Goal: Transaction & Acquisition: Purchase product/service

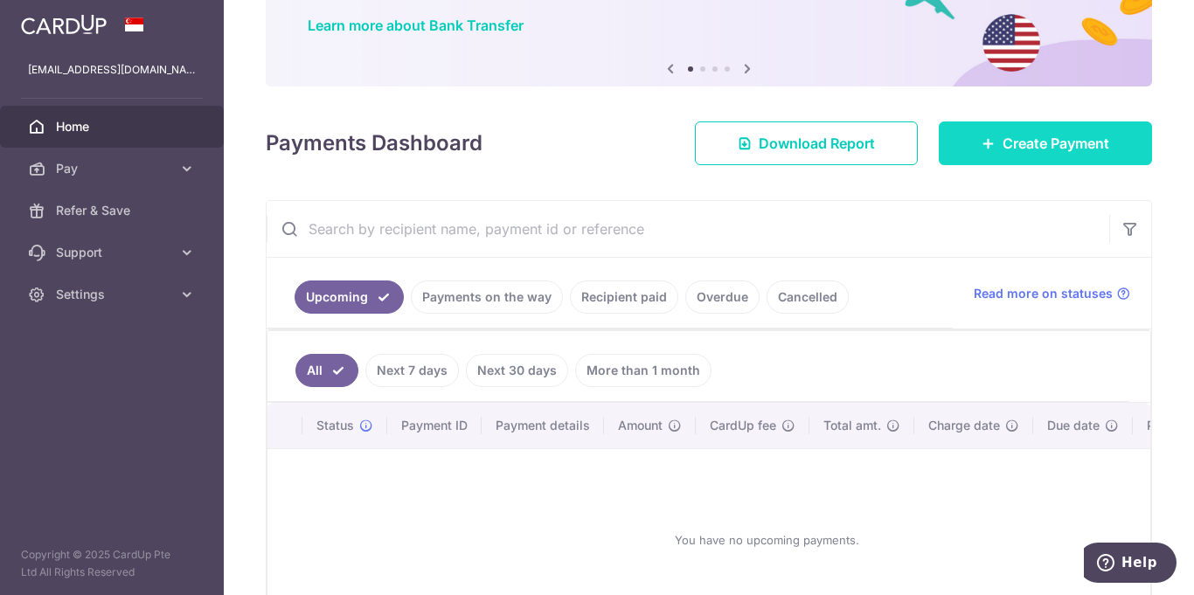
click at [996, 141] on link "Create Payment" at bounding box center [1045, 143] width 213 height 44
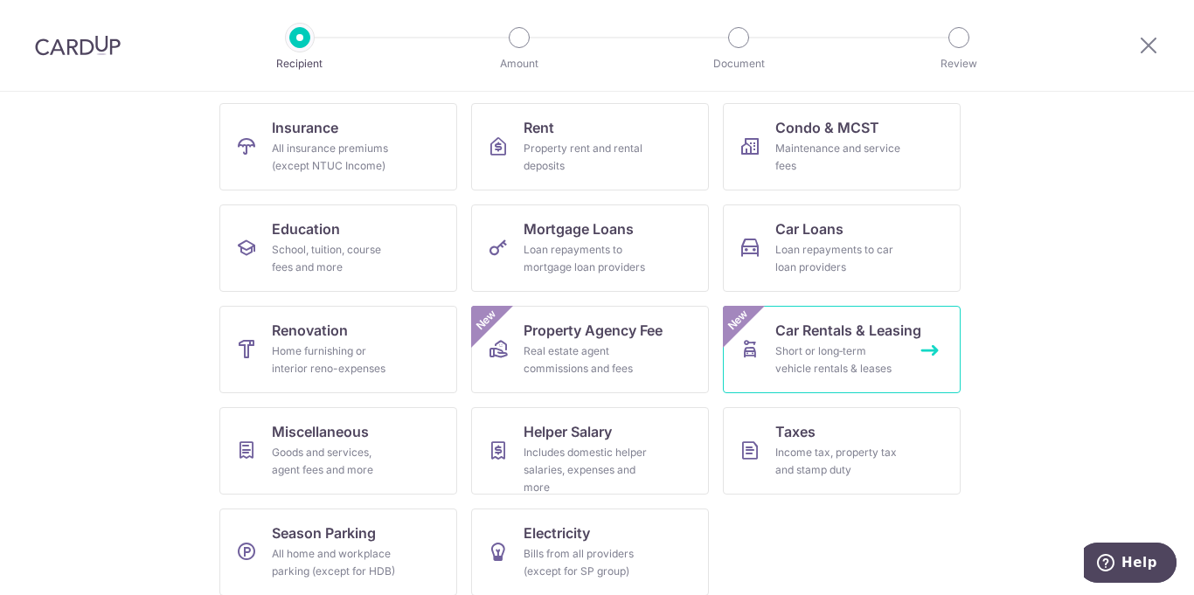
scroll to position [187, 0]
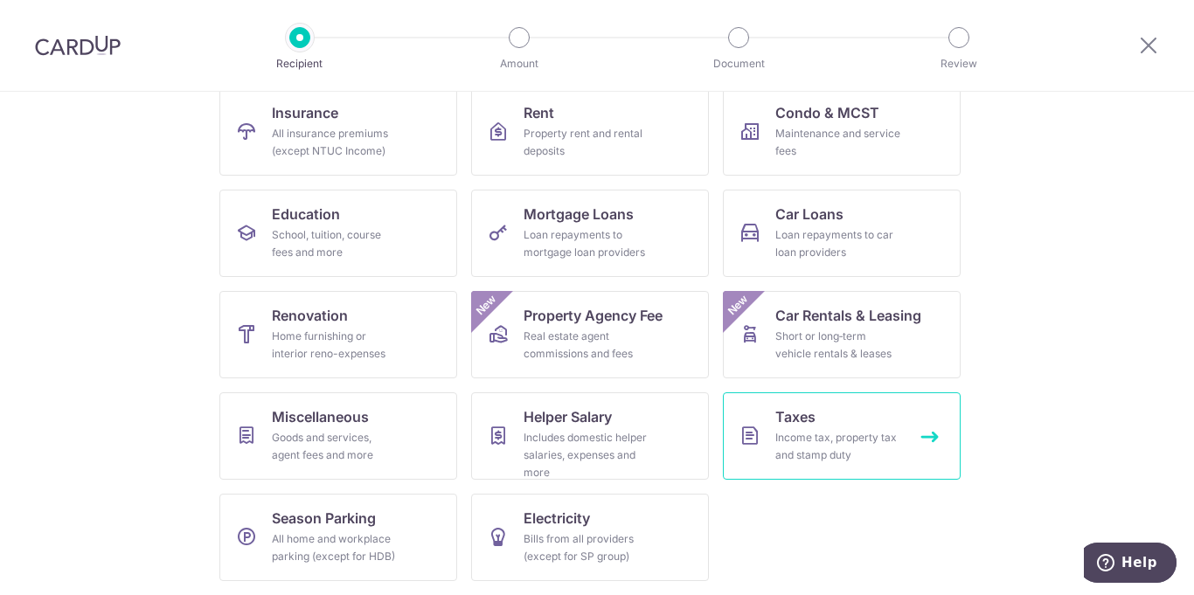
click at [836, 441] on div "Income tax, property tax and stamp duty" at bounding box center [838, 446] width 126 height 35
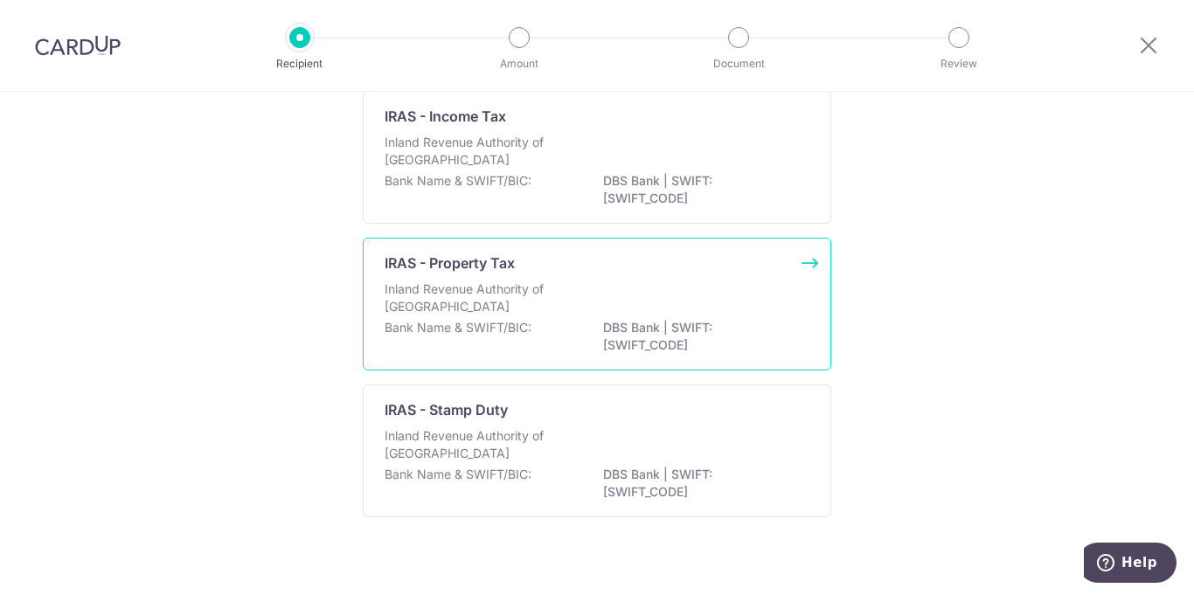
scroll to position [149, 0]
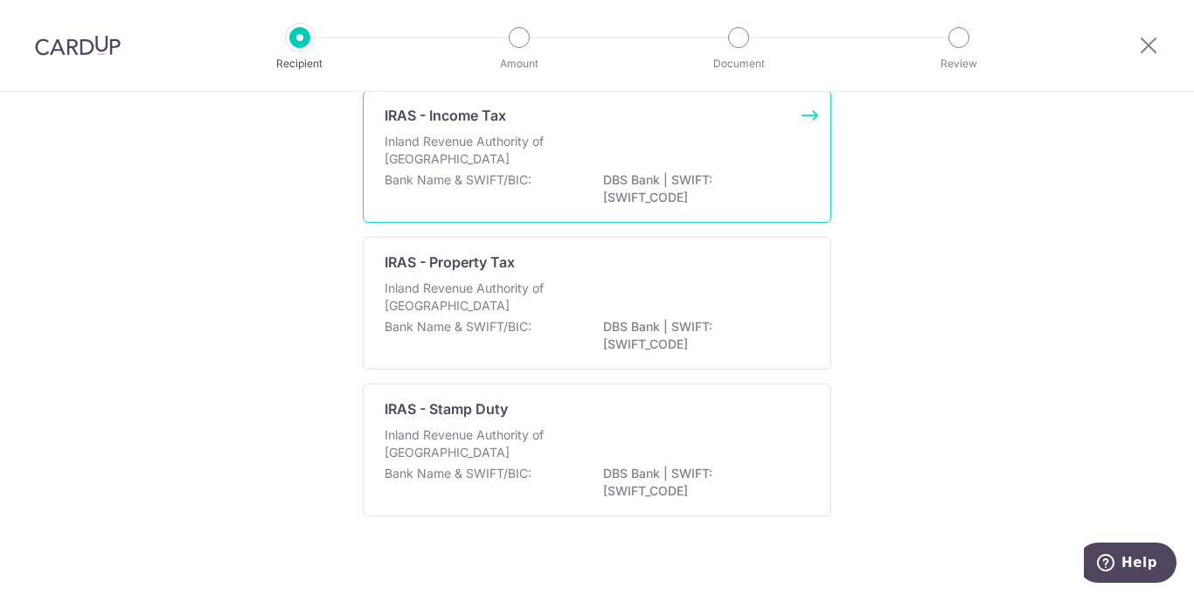
click at [475, 151] on p "Inland Revenue Authority of Singapore" at bounding box center [477, 150] width 185 height 35
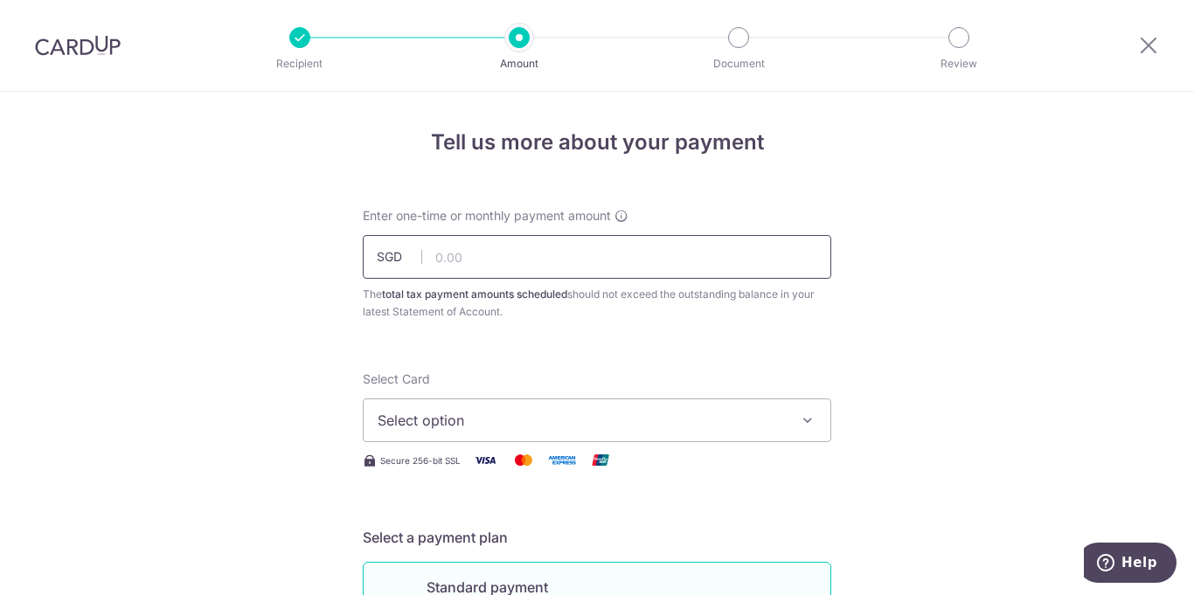
click at [514, 261] on input "text" at bounding box center [597, 257] width 468 height 44
type input "6,537.00"
click at [811, 416] on icon "button" at bounding box center [807, 420] width 17 height 17
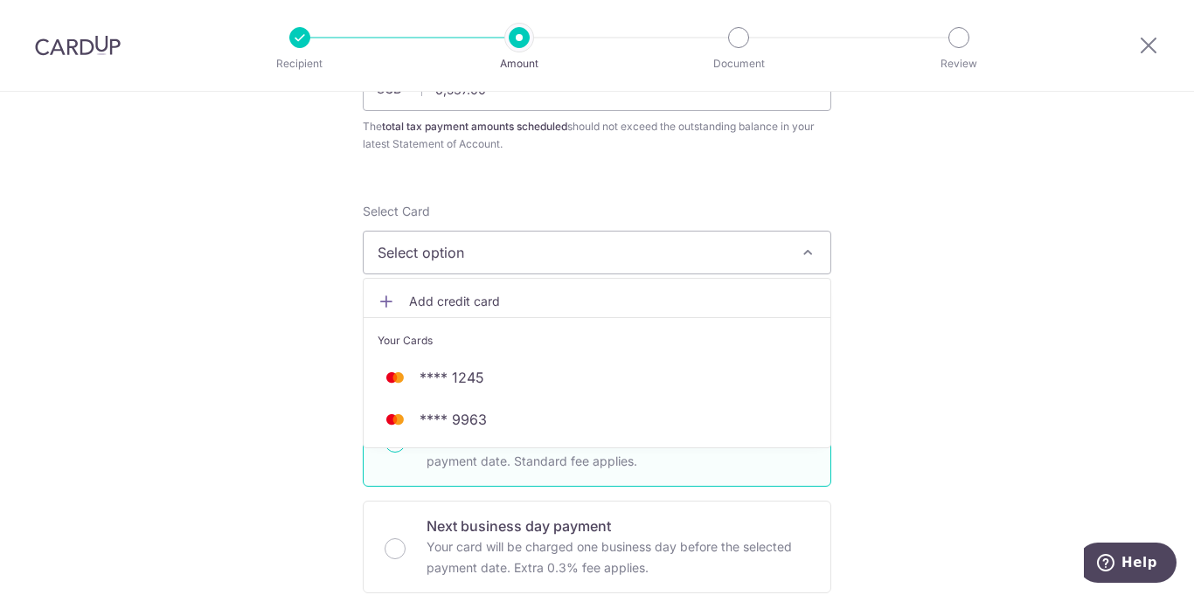
scroll to position [194, 0]
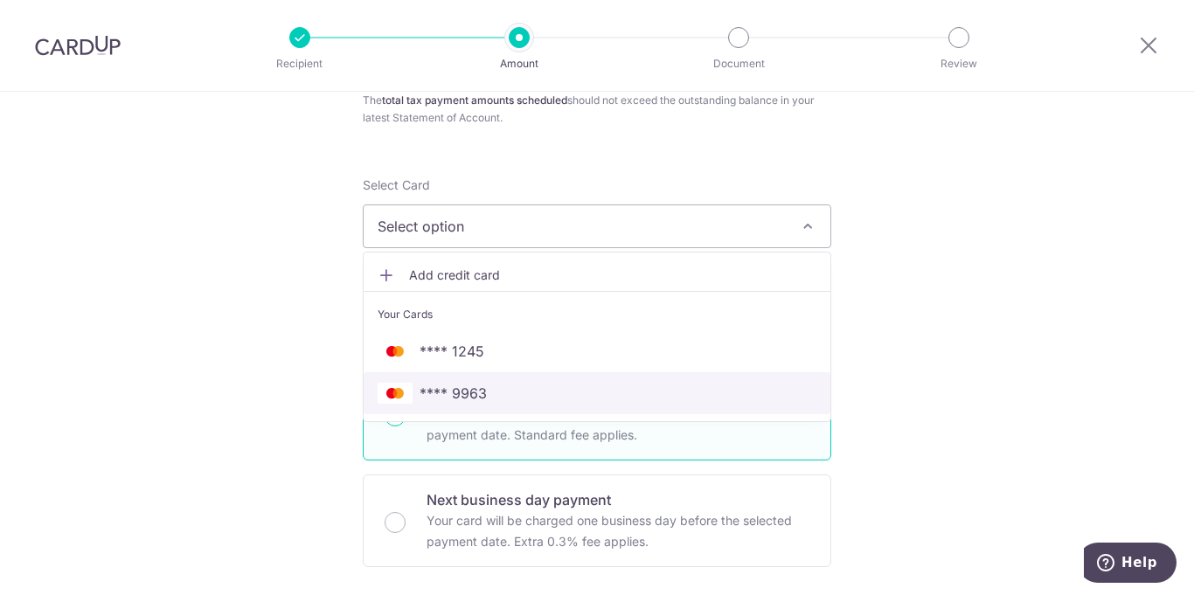
click at [475, 392] on span "**** 9963" at bounding box center [453, 393] width 67 height 21
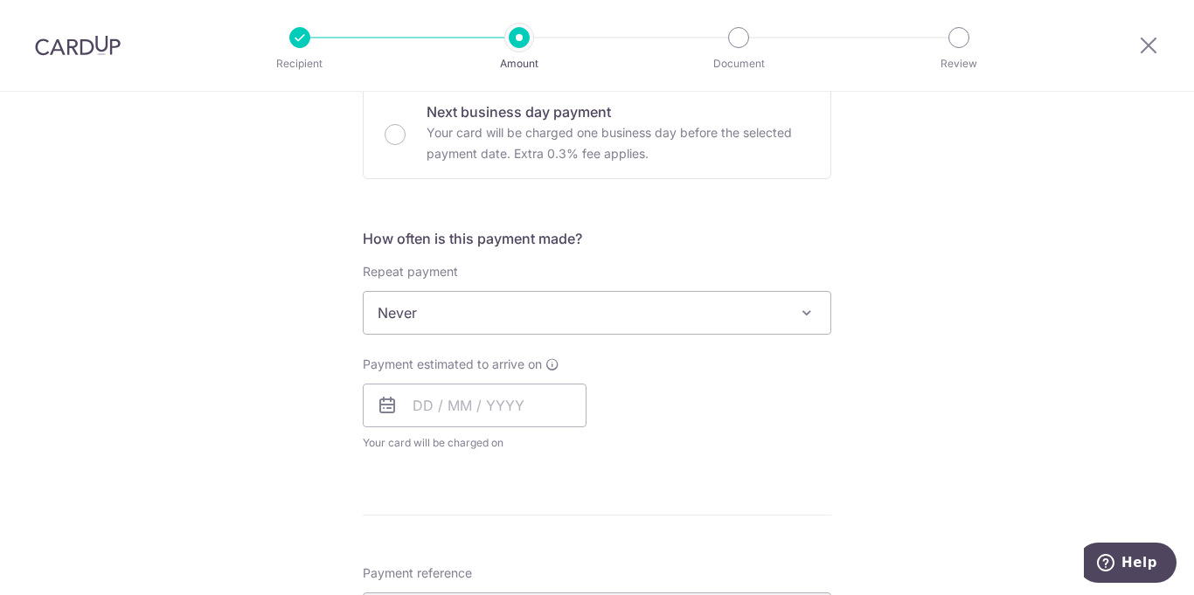
scroll to position [600, 0]
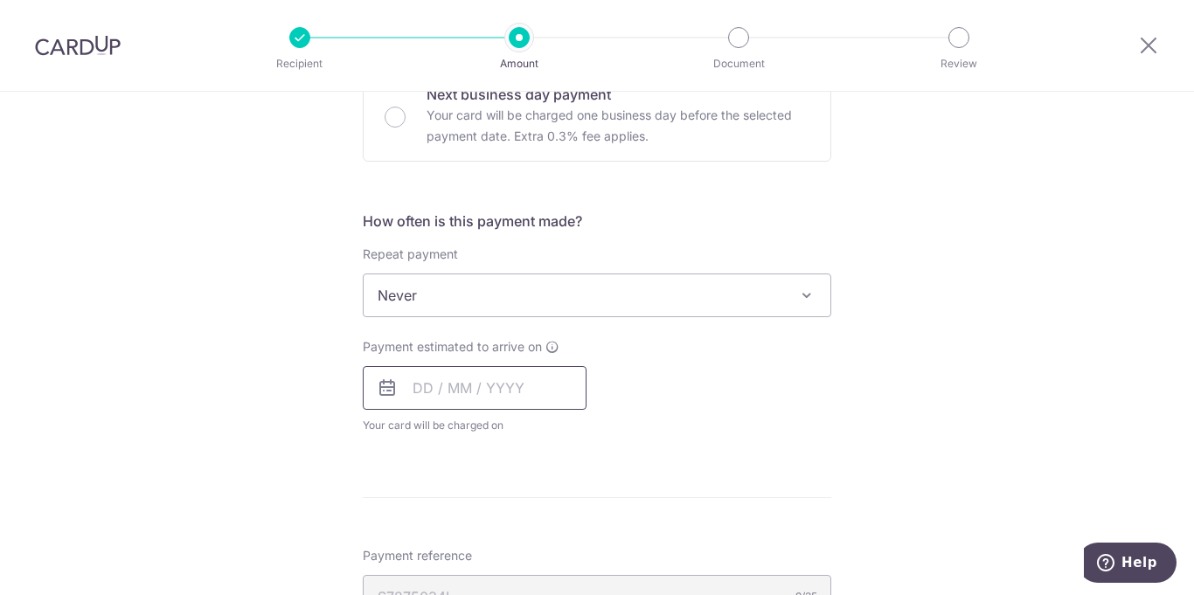
click at [524, 390] on input "text" at bounding box center [475, 388] width 224 height 44
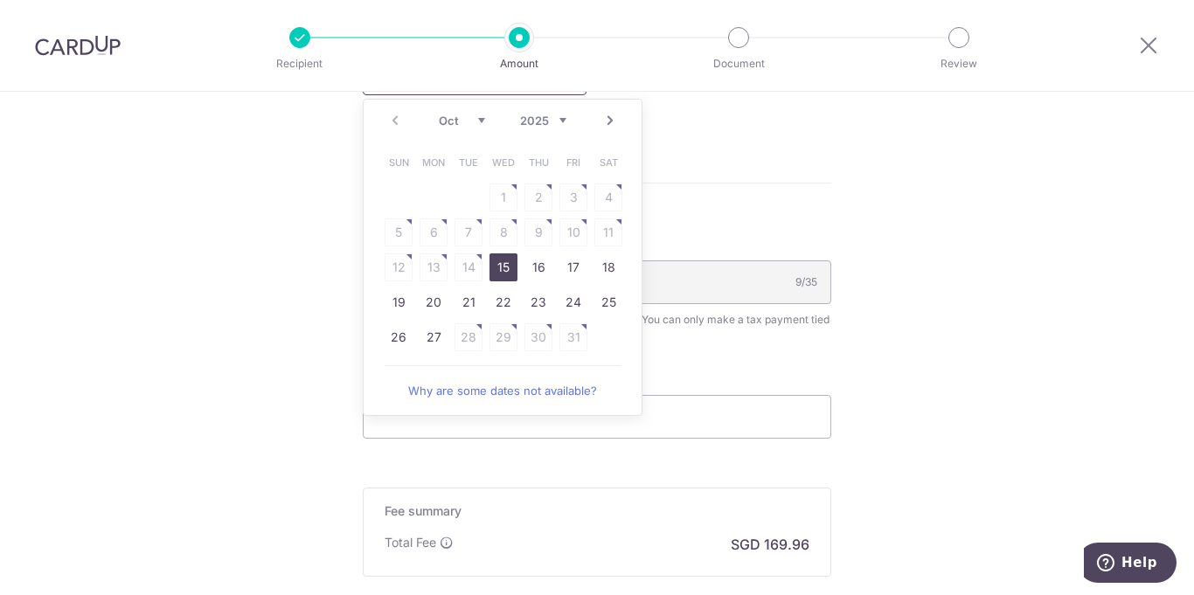
scroll to position [928, 0]
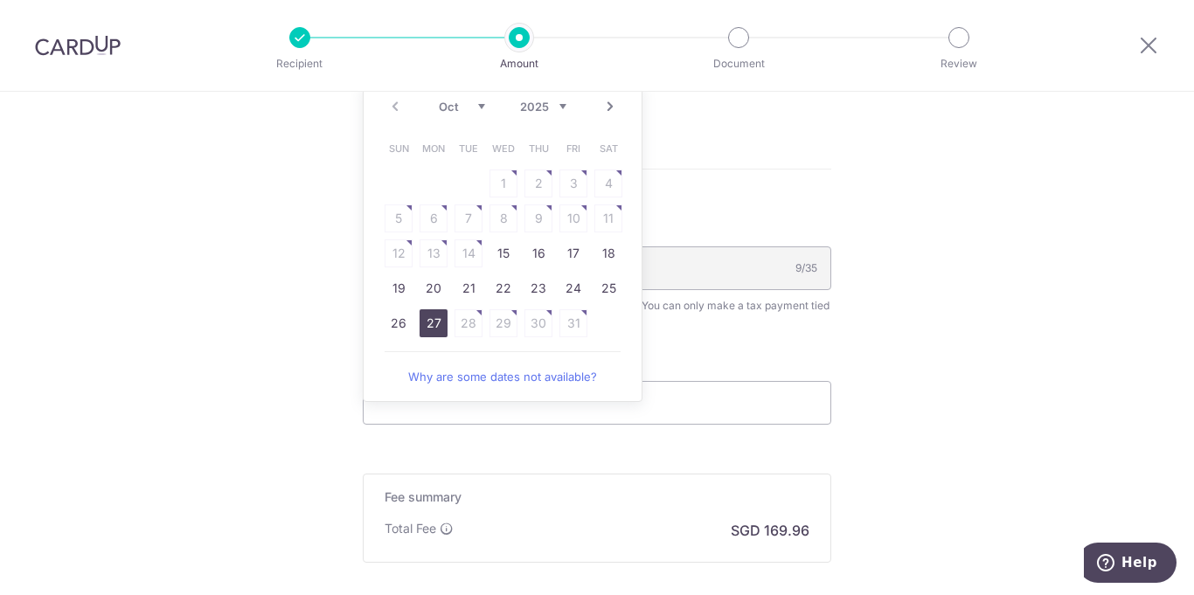
click at [423, 321] on link "27" at bounding box center [434, 323] width 28 height 28
type input "[DATE]"
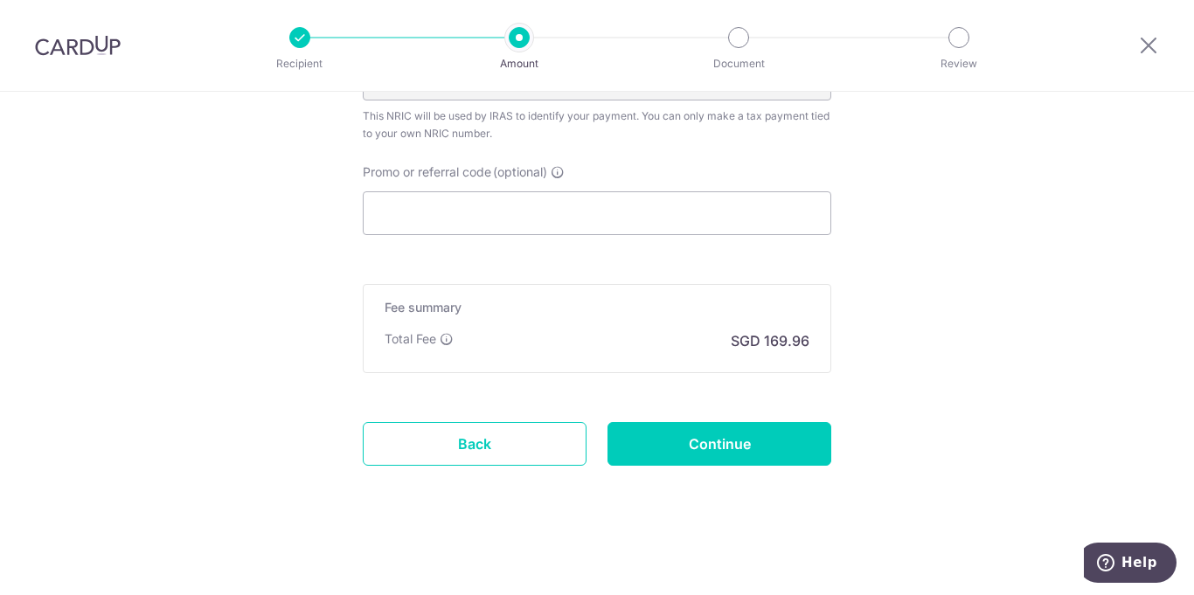
scroll to position [1191, 0]
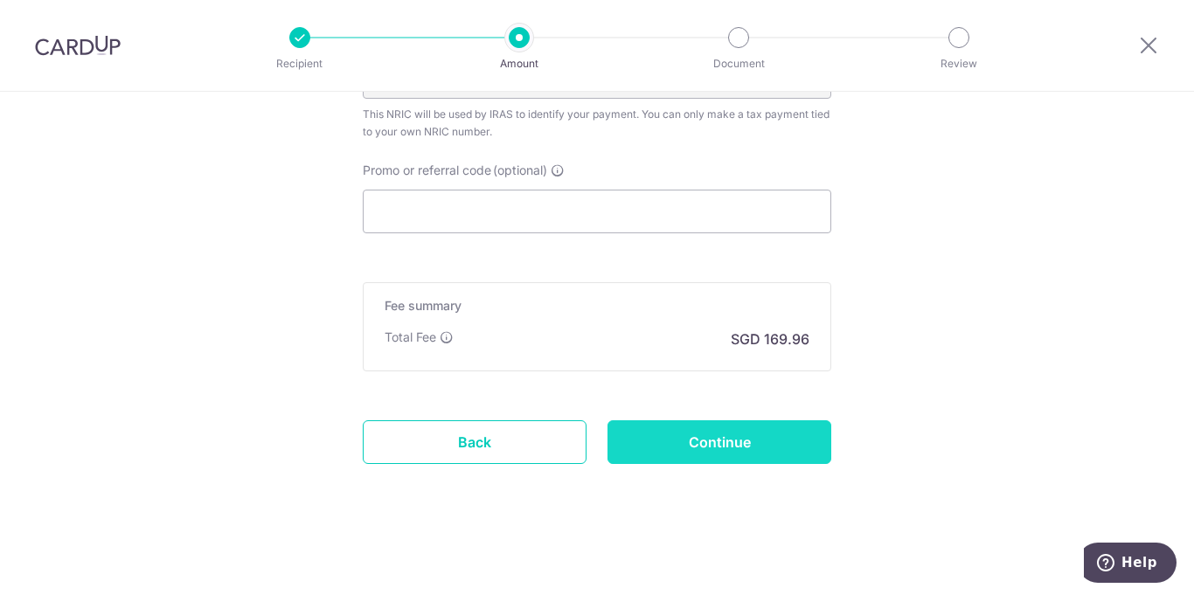
click at [757, 444] on input "Continue" at bounding box center [719, 442] width 224 height 44
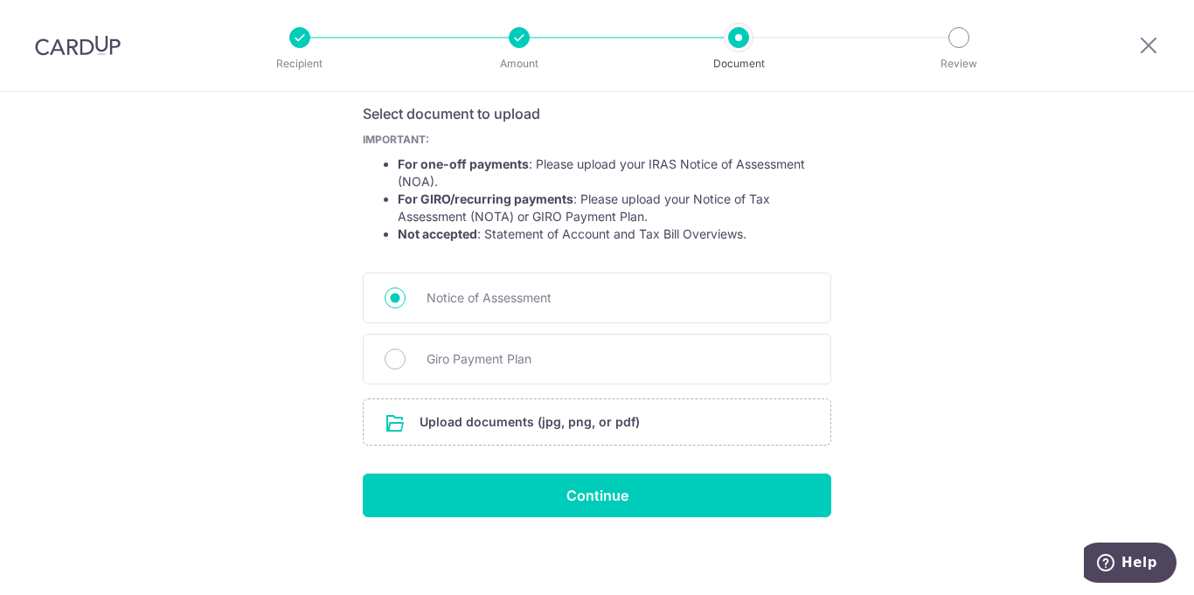
scroll to position [297, 0]
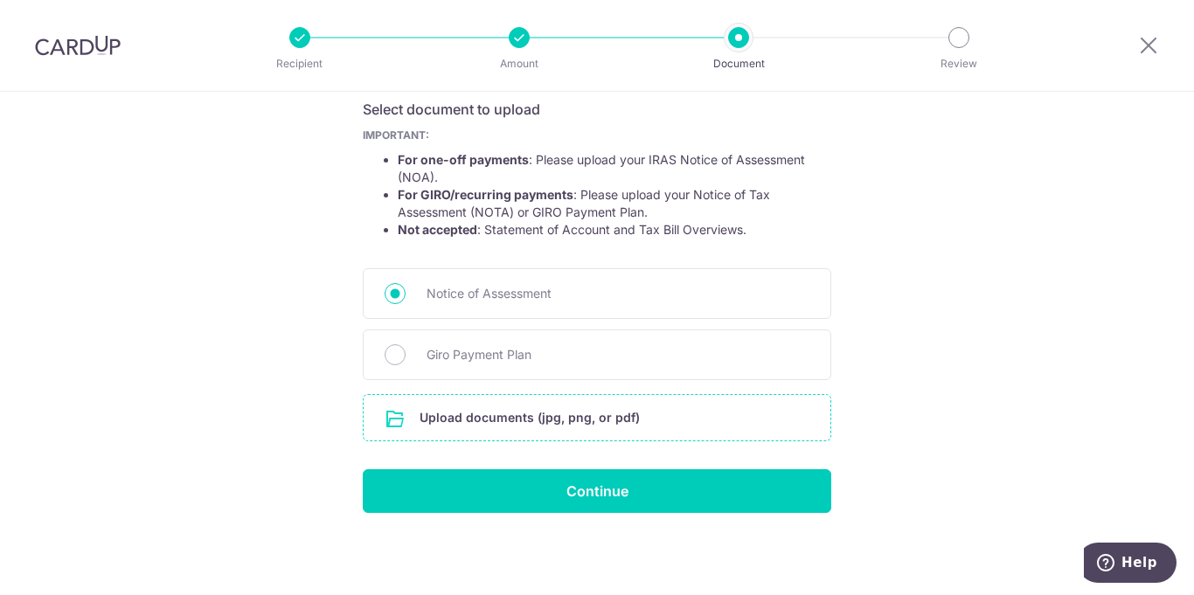
click at [599, 428] on input "file" at bounding box center [597, 417] width 467 height 45
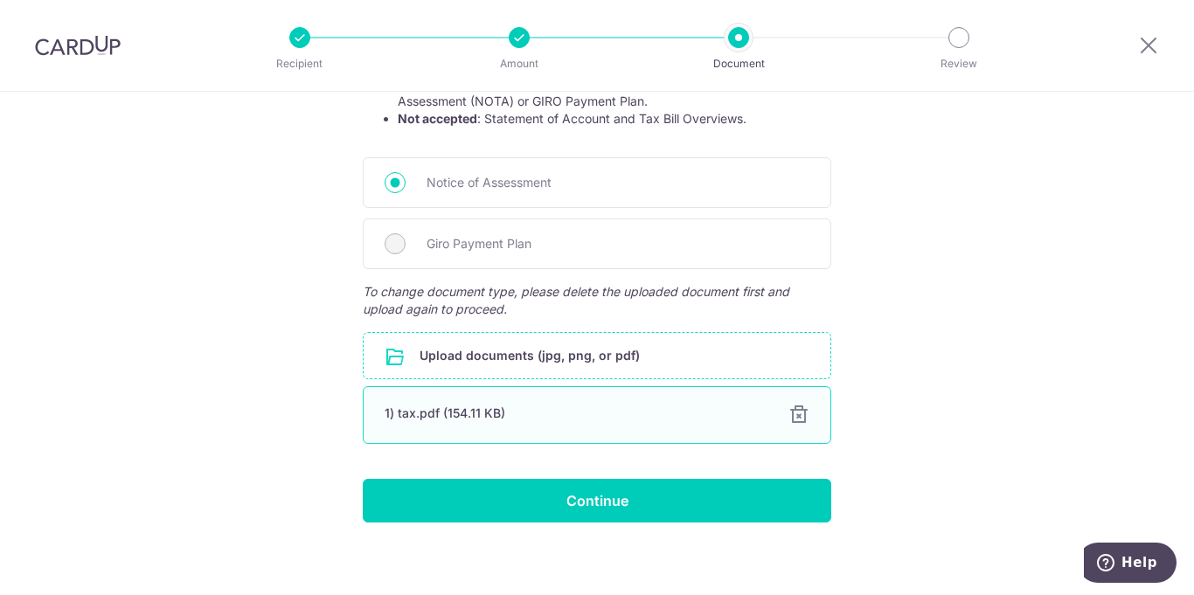
scroll to position [418, 0]
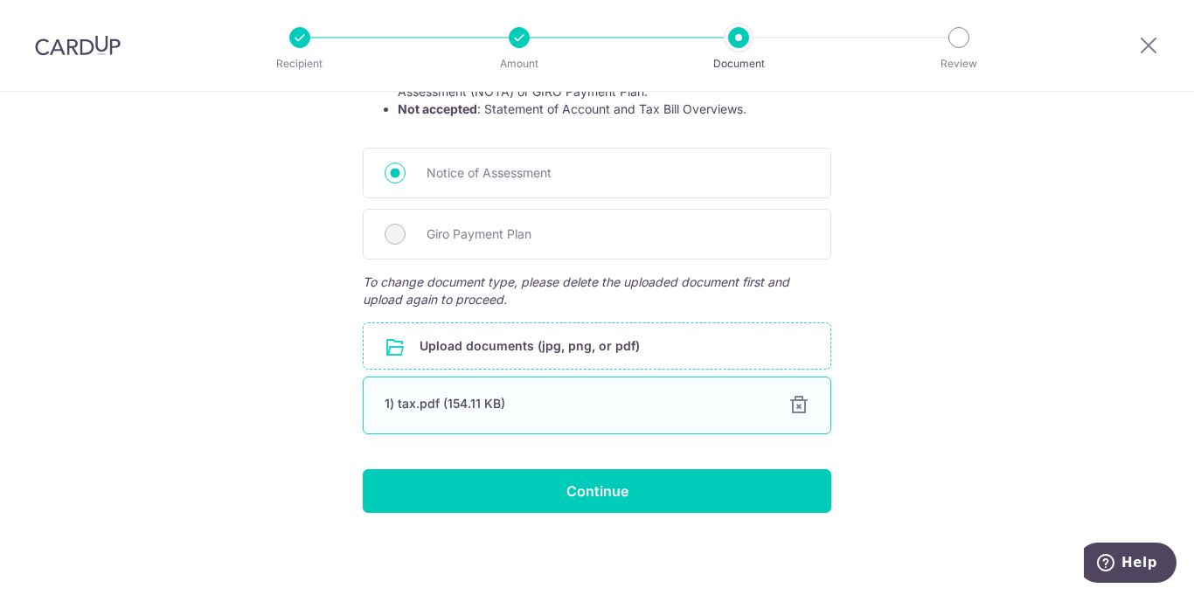
click at [798, 400] on div at bounding box center [798, 405] width 21 height 21
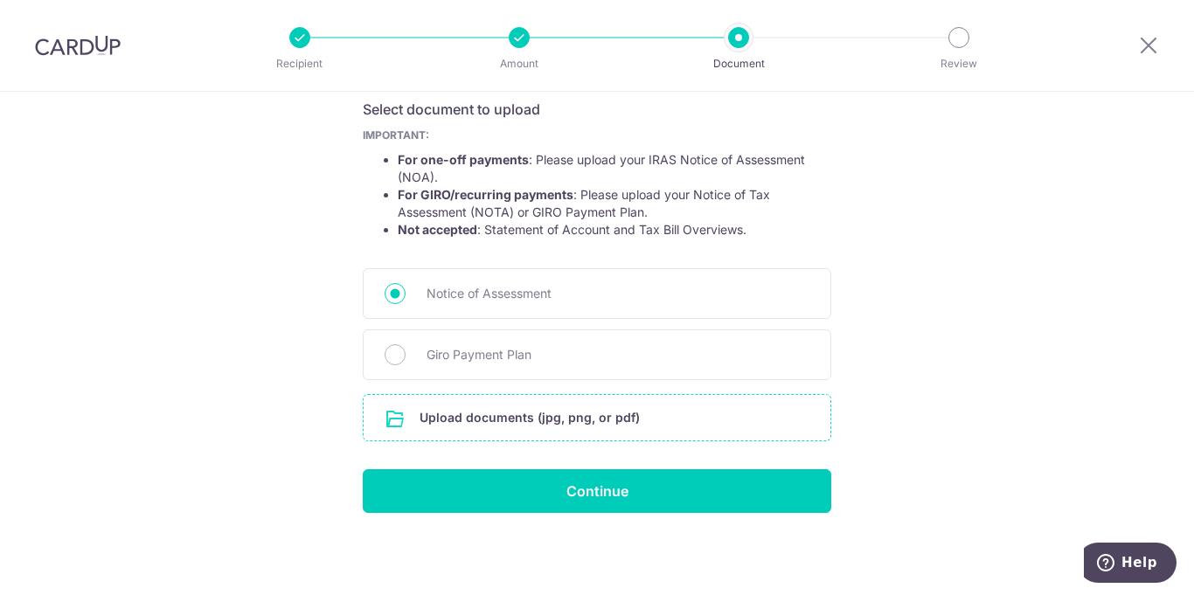
scroll to position [297, 0]
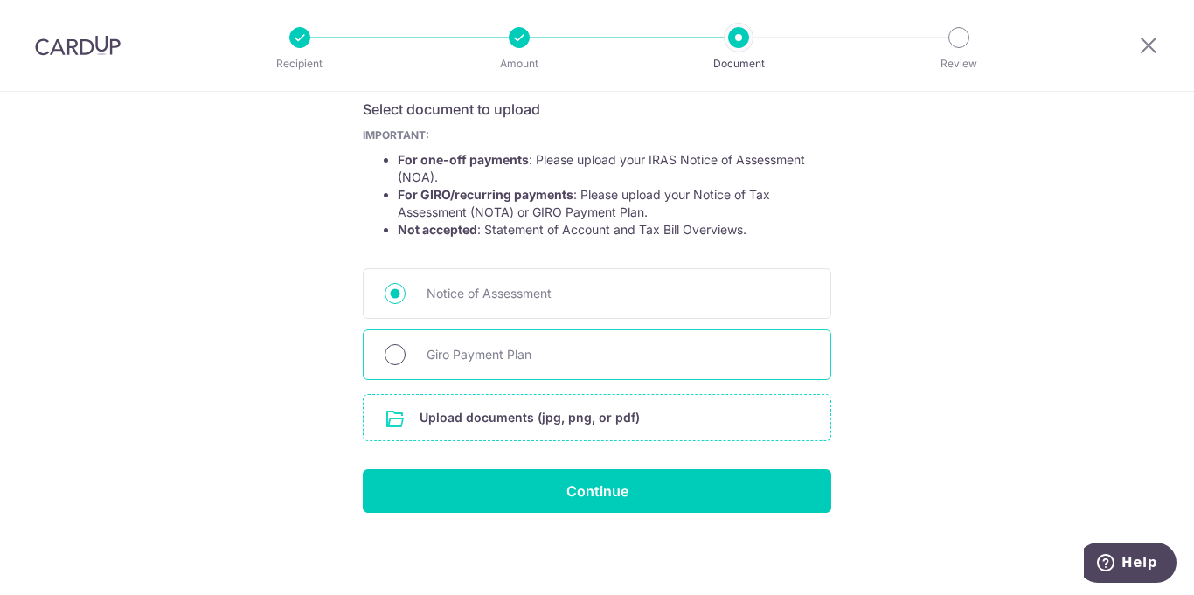
click at [386, 350] on input "Giro Payment Plan" at bounding box center [395, 354] width 21 height 21
radio input "true"
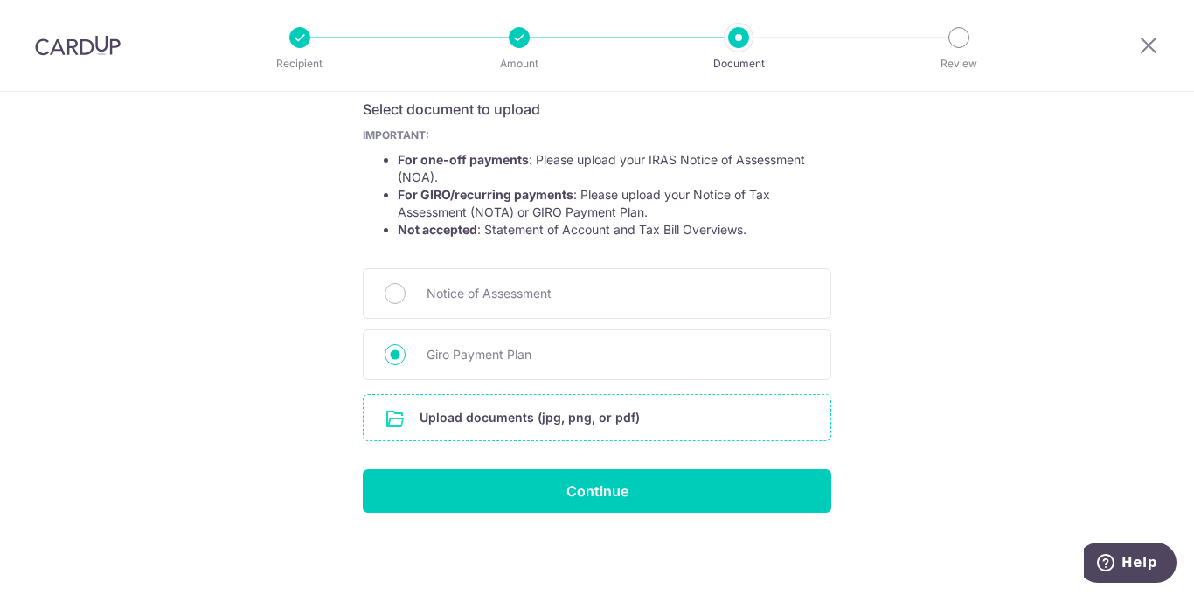
click at [611, 415] on input "file" at bounding box center [597, 417] width 467 height 45
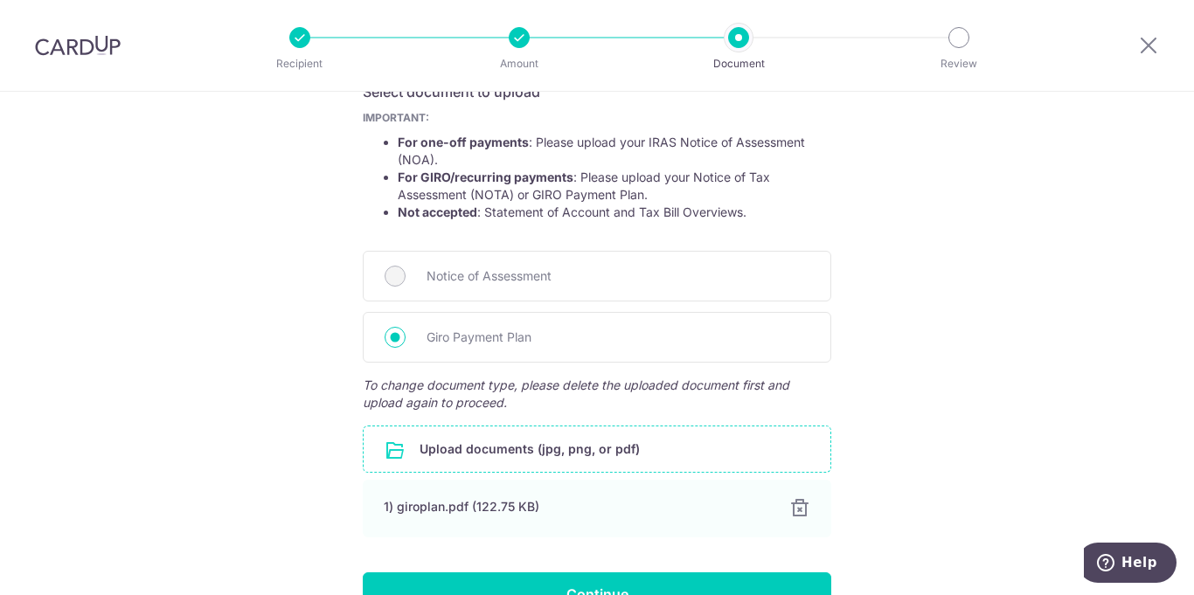
scroll to position [418, 0]
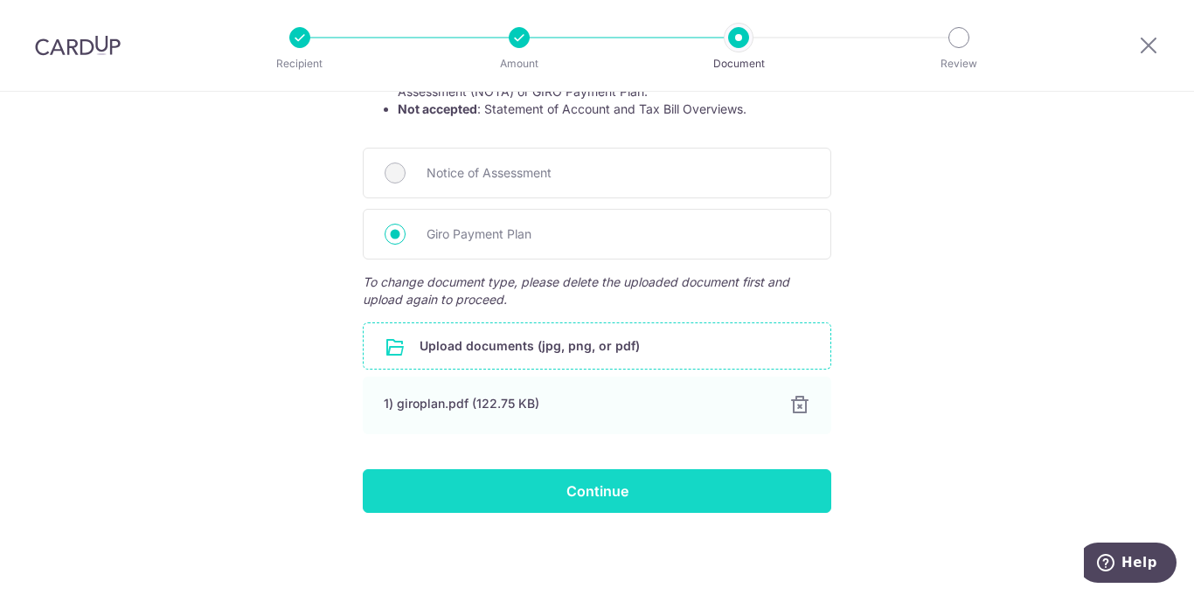
click at [588, 493] on input "Continue" at bounding box center [597, 491] width 468 height 44
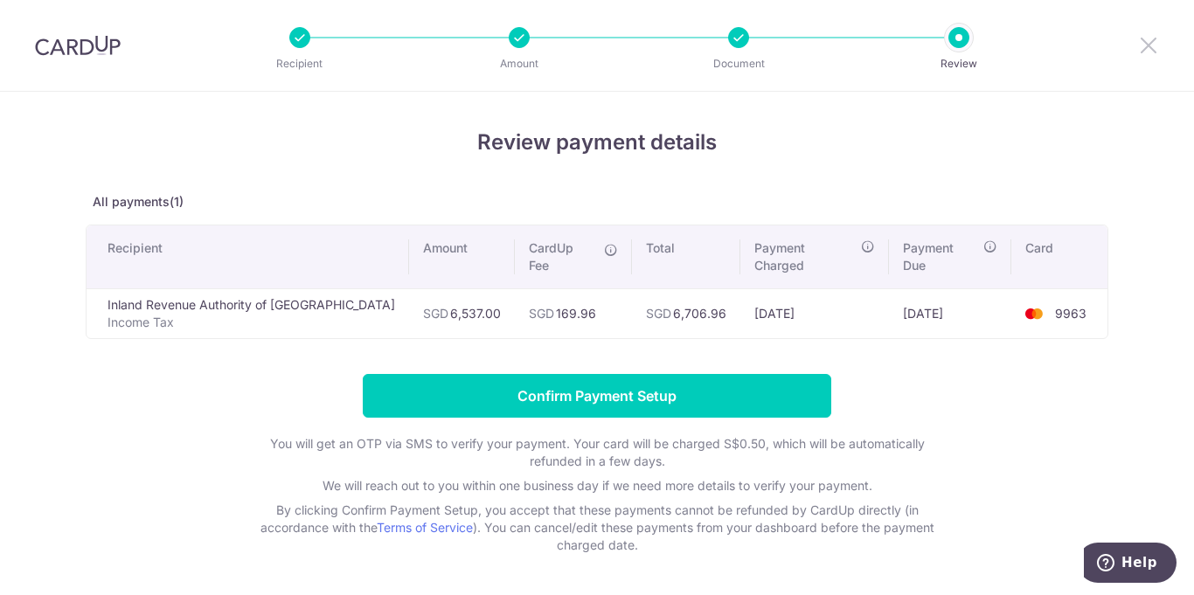
click at [1145, 46] on icon at bounding box center [1148, 45] width 21 height 22
